Goal: Check status

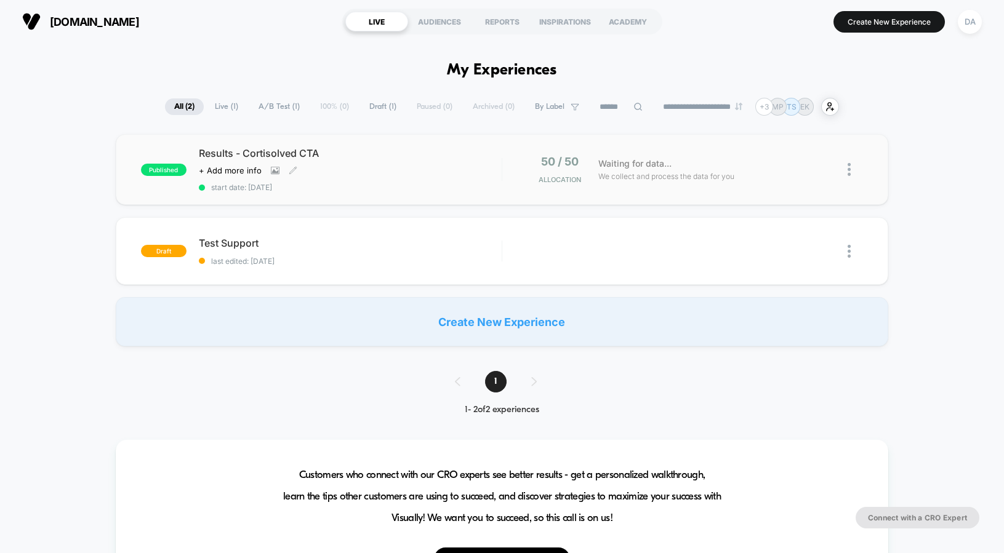
click at [458, 172] on div "Results - Cortisolved CTA Click to view images Click to edit experience details…" at bounding box center [350, 169] width 303 height 45
